Goal: Task Accomplishment & Management: Manage account settings

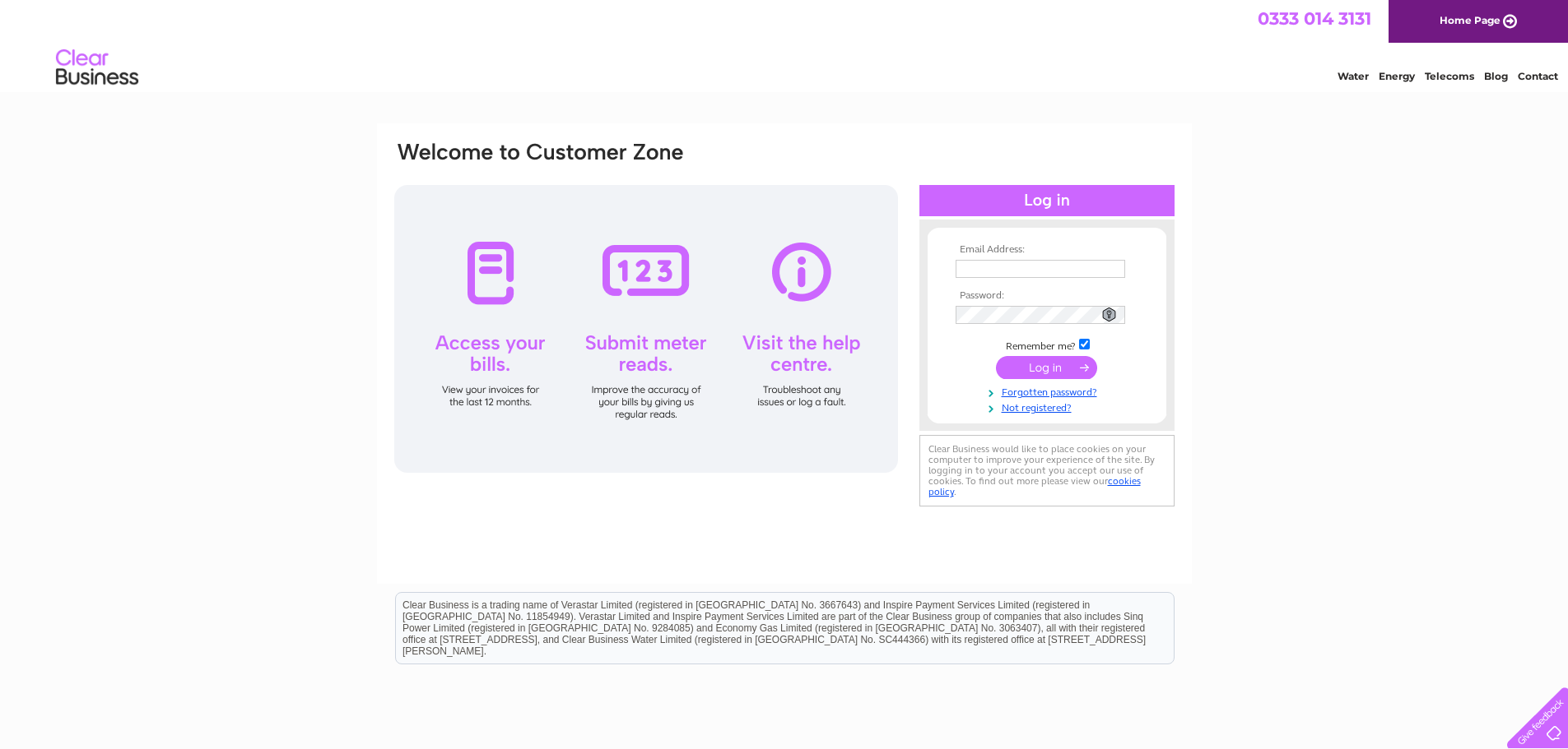
click at [1007, 273] on input "text" at bounding box center [1040, 269] width 169 height 18
type input "christine@s1developments.com"
click at [1054, 368] on input "submit" at bounding box center [1046, 369] width 101 height 23
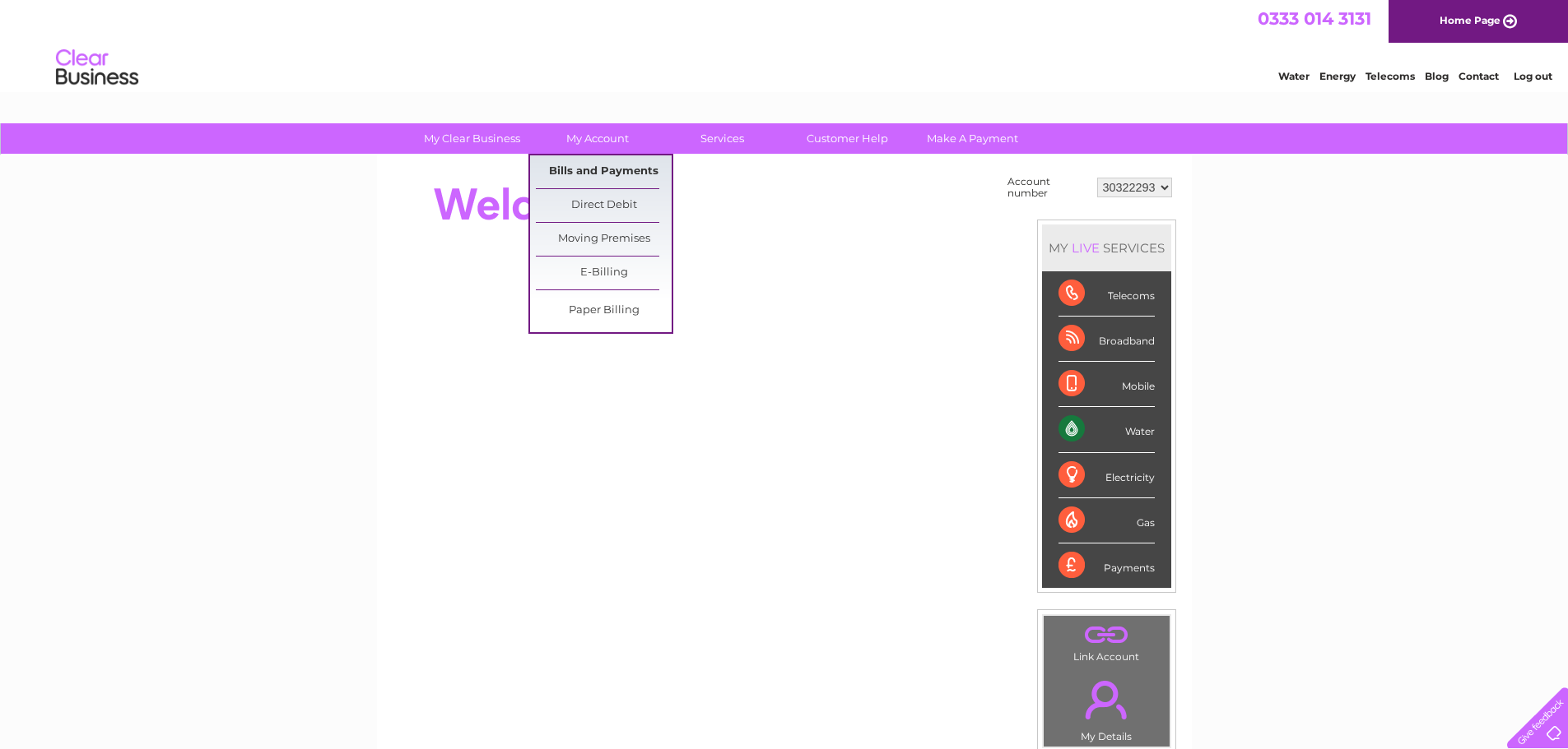
click at [583, 166] on link "Bills and Payments" at bounding box center [604, 172] width 136 height 33
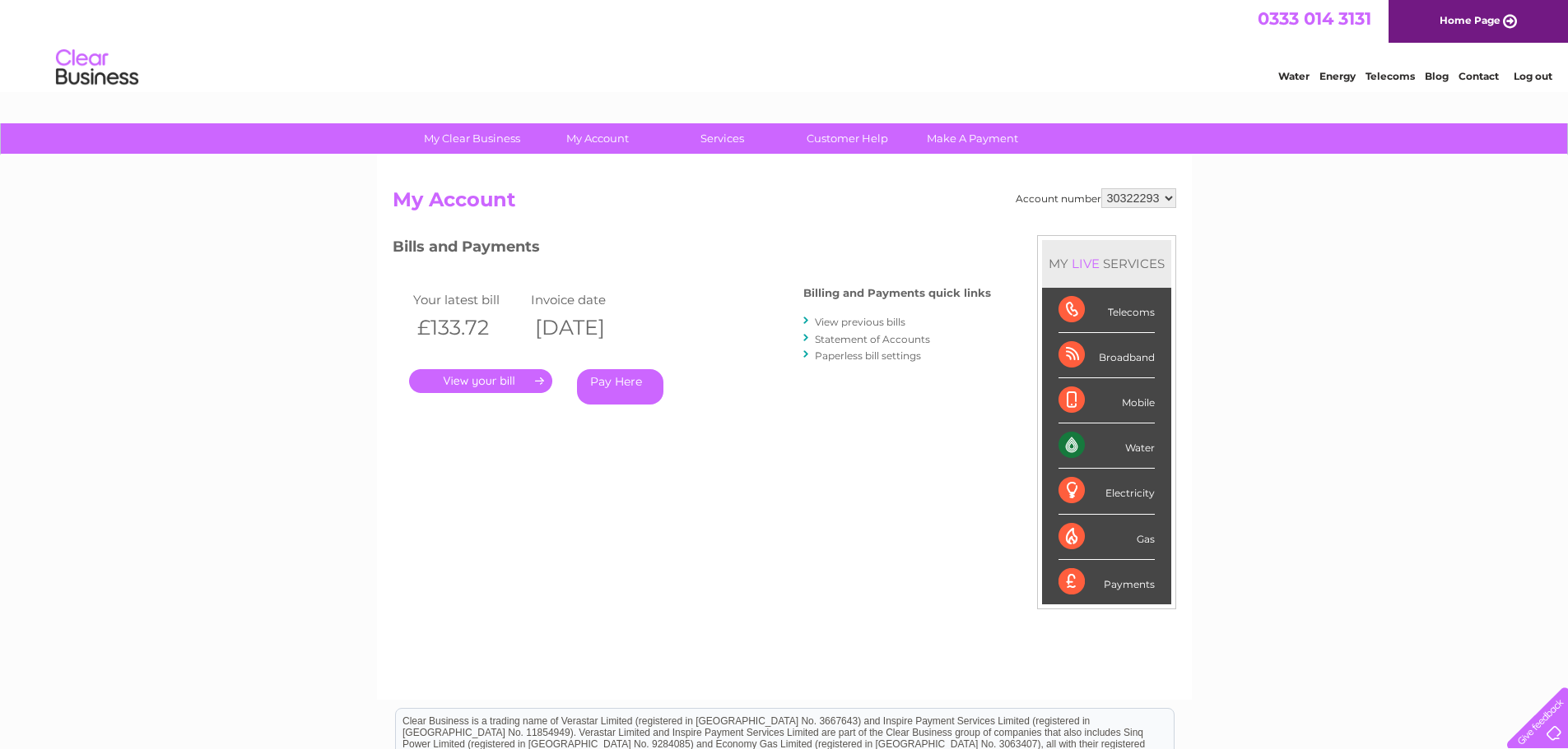
click at [462, 378] on link "." at bounding box center [480, 381] width 143 height 24
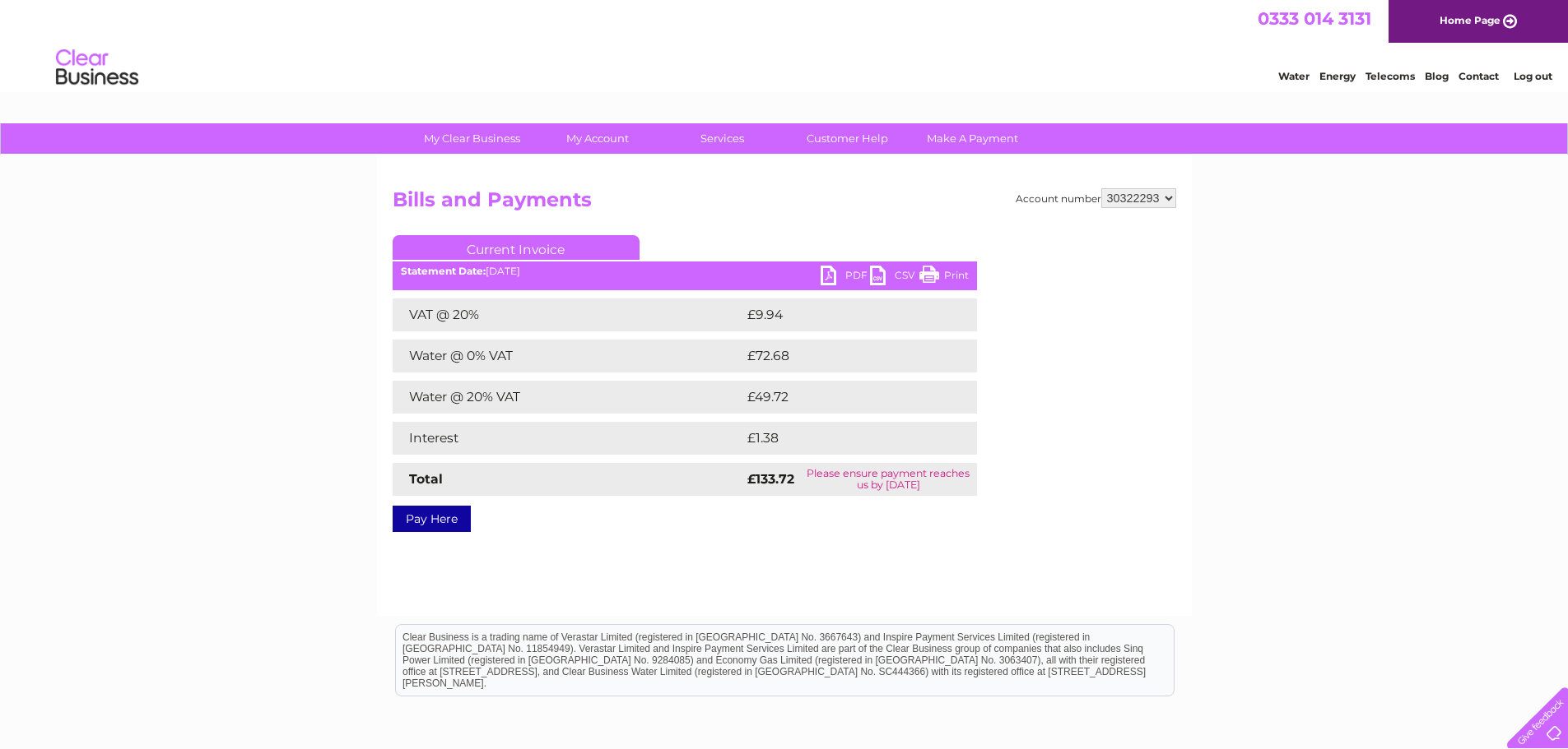
click at [857, 274] on link "PDF" at bounding box center [845, 277] width 49 height 24
click at [487, 238] on link "Current Invoice" at bounding box center [516, 247] width 247 height 24
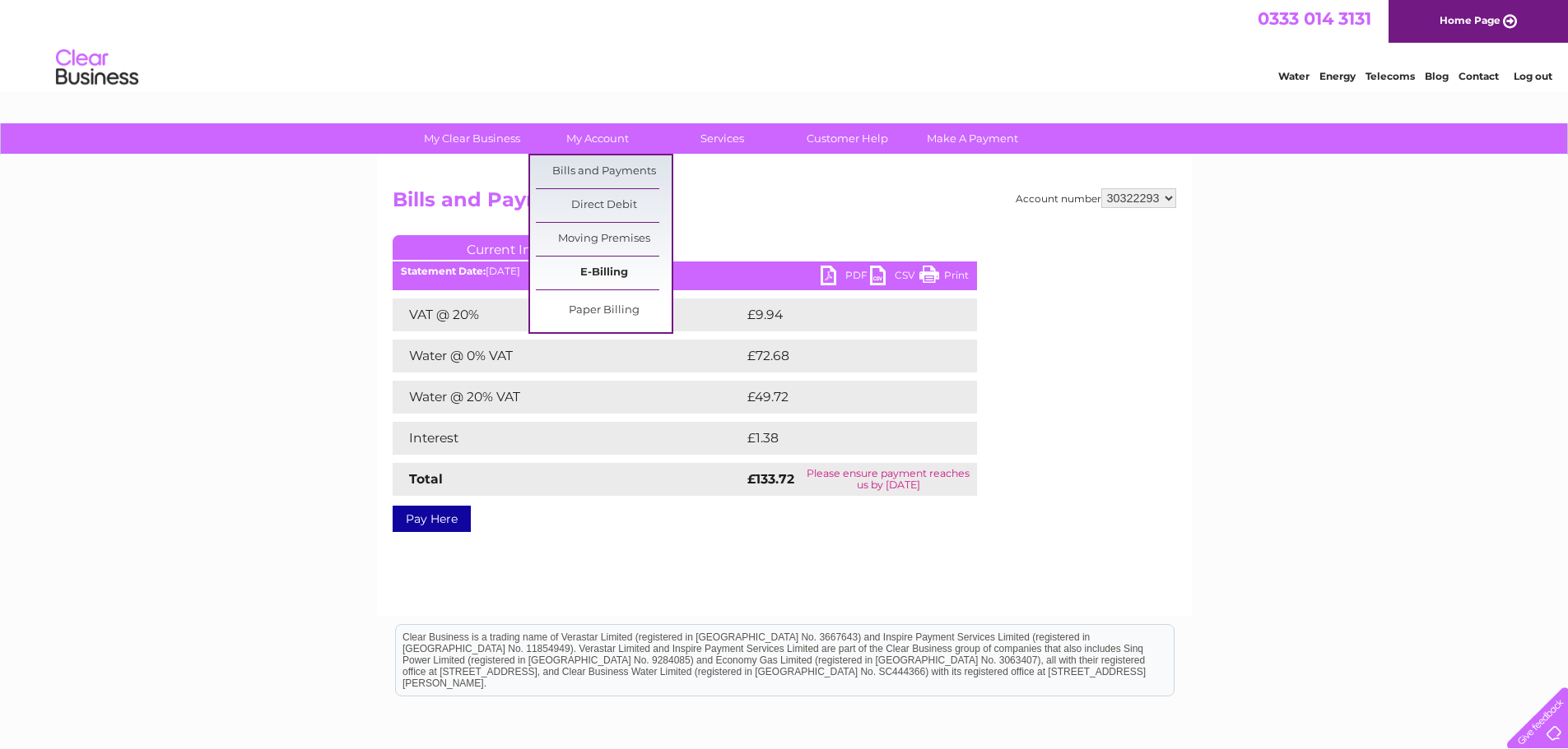
click at [604, 262] on link "E-Billing" at bounding box center [604, 273] width 136 height 33
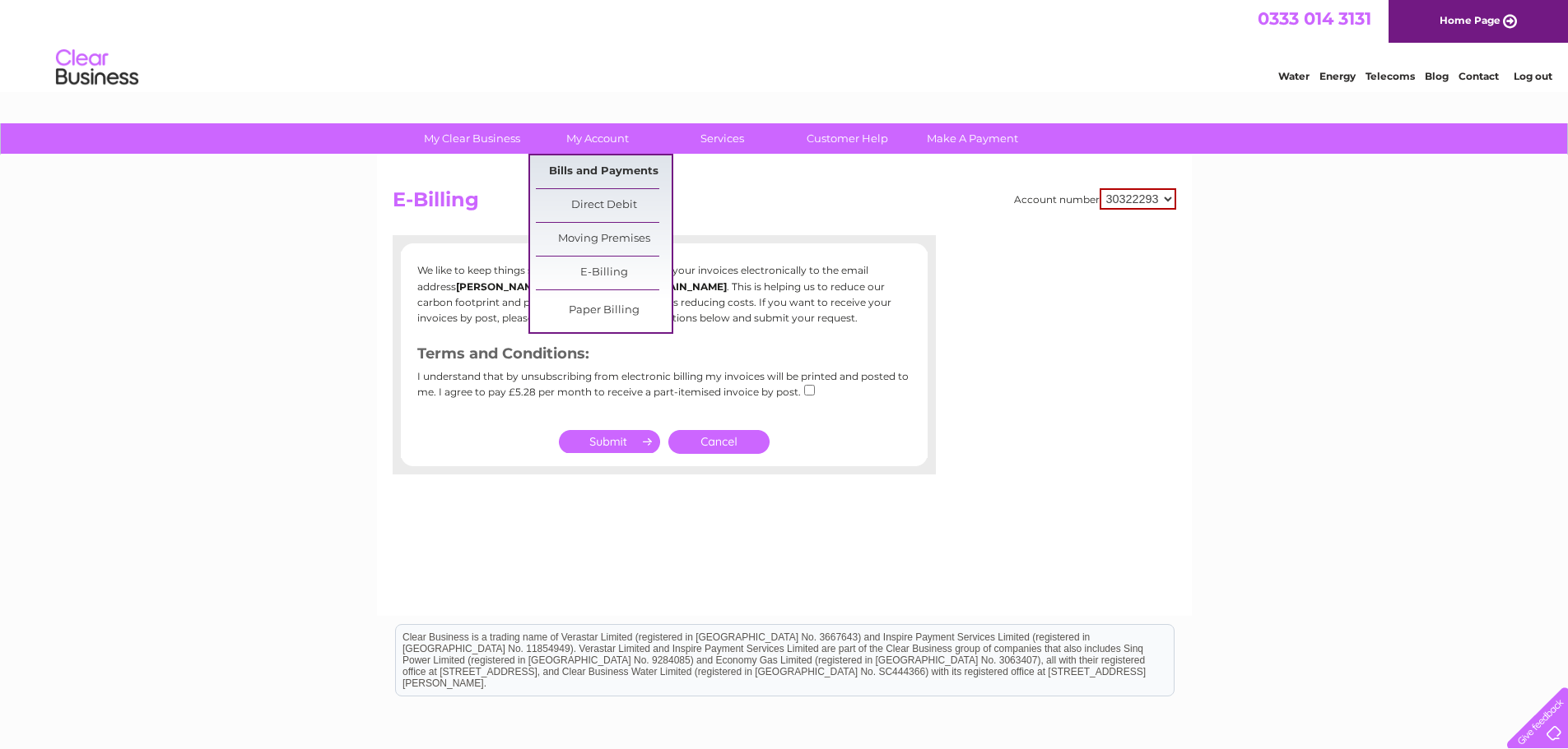
click at [600, 169] on link "Bills and Payments" at bounding box center [604, 172] width 136 height 33
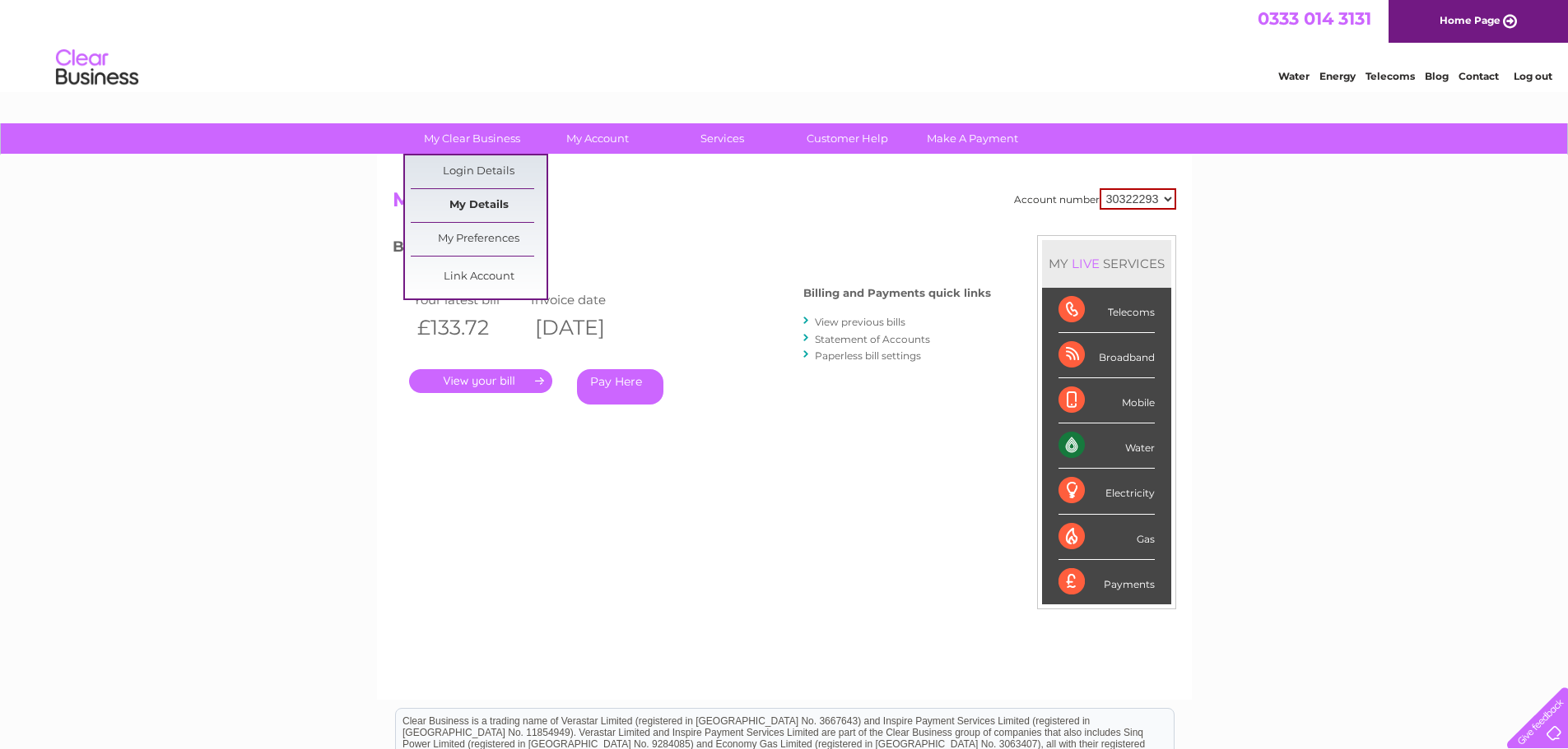
click at [469, 202] on link "My Details" at bounding box center [479, 205] width 136 height 33
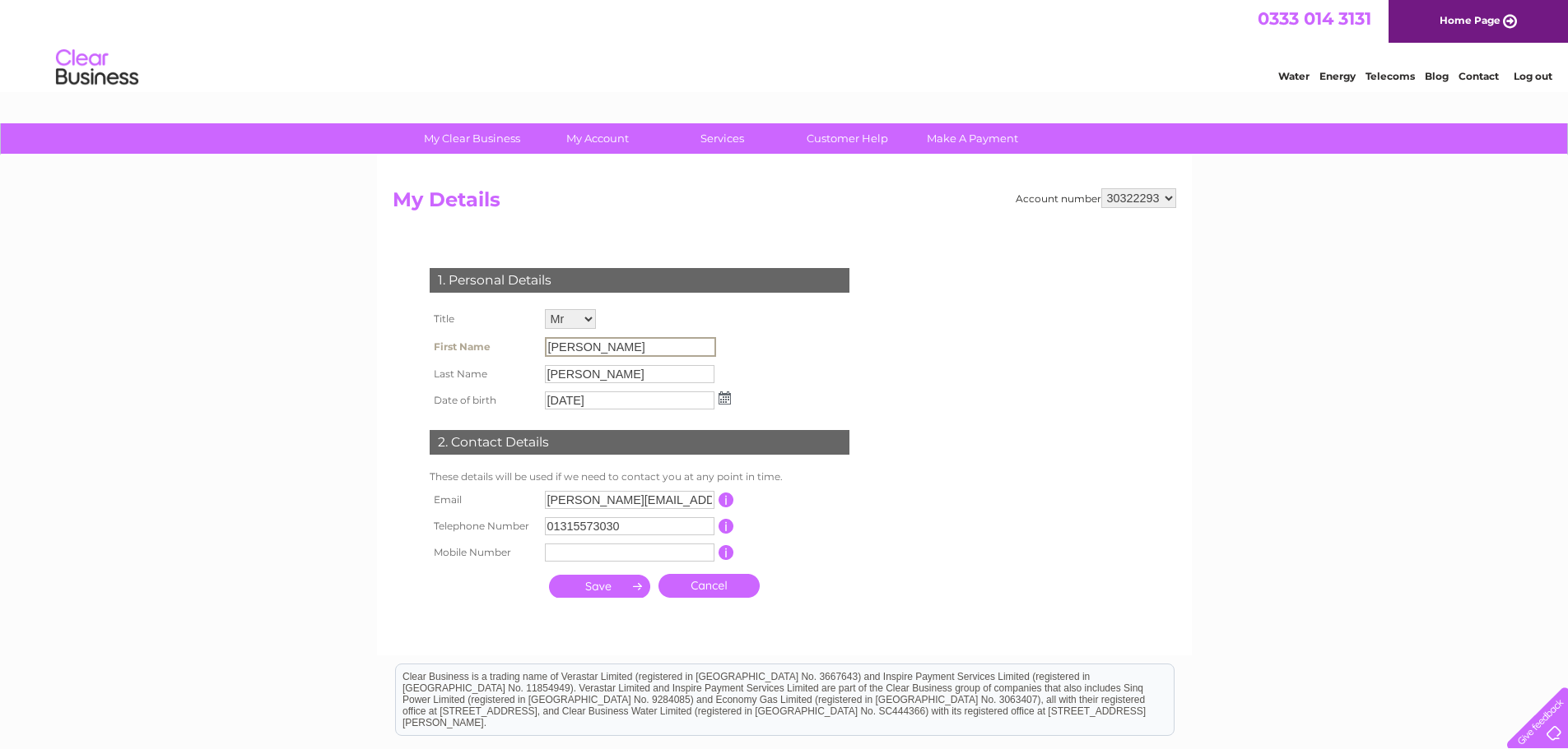
click at [679, 342] on input "Daniel John" at bounding box center [630, 347] width 171 height 20
drag, startPoint x: 675, startPoint y: 343, endPoint x: 533, endPoint y: 348, distance: 142.1
click at [534, 348] on tr "First Name Daniel John" at bounding box center [580, 347] width 310 height 28
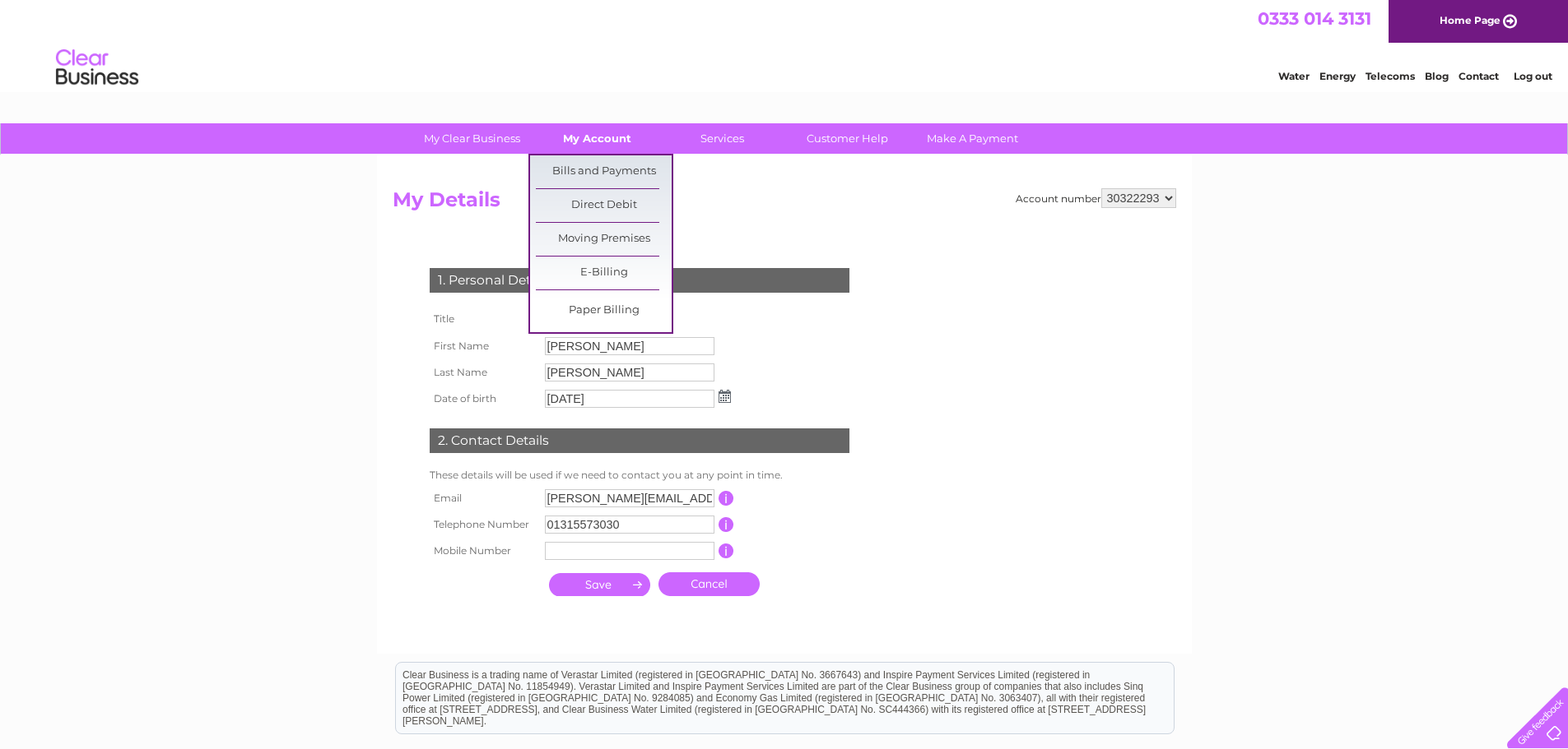
click at [591, 138] on link "My Account" at bounding box center [597, 138] width 136 height 30
